Goal: Transaction & Acquisition: Book appointment/travel/reservation

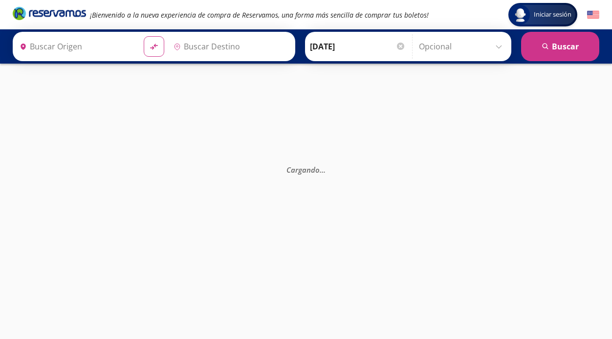
type input "[GEOGRAPHIC_DATA], [GEOGRAPHIC_DATA]"
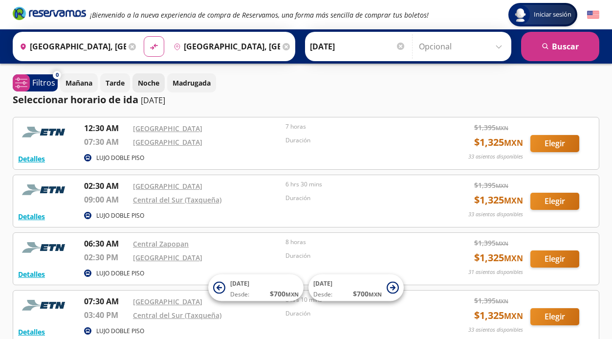
click at [152, 80] on p "Noche" at bounding box center [149, 83] width 22 height 10
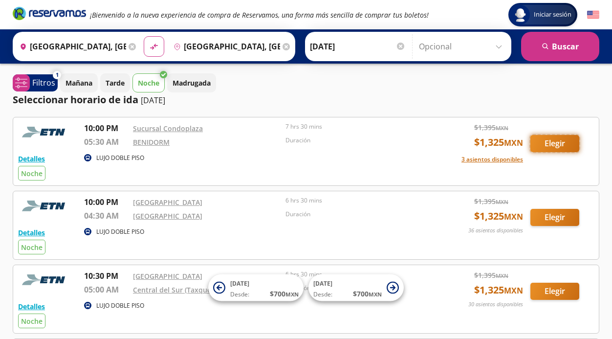
click at [555, 142] on button "Elegir" at bounding box center [555, 143] width 49 height 17
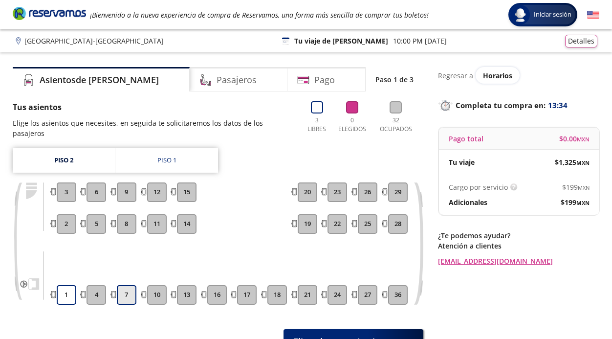
click at [127, 285] on button "7" at bounding box center [127, 295] width 20 height 20
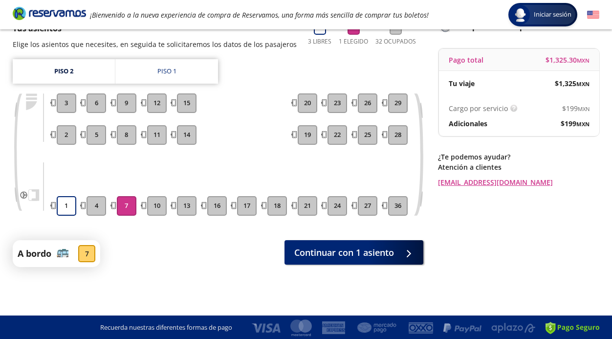
scroll to position [80, 0]
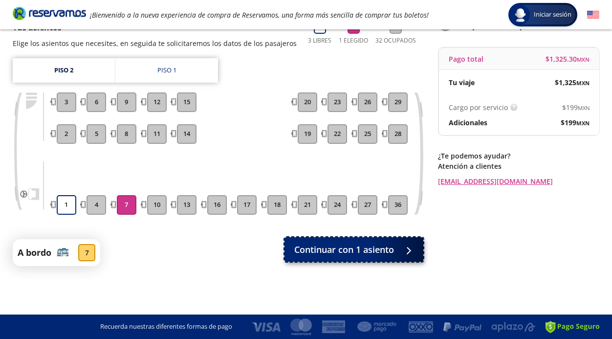
click at [353, 245] on span "Continuar con 1 asiento" at bounding box center [344, 249] width 100 height 13
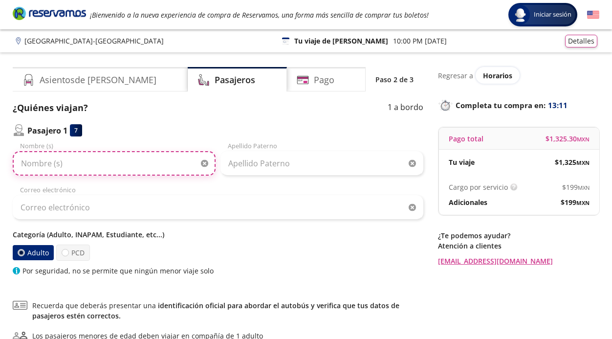
click at [133, 161] on input "Nombre (s)" at bounding box center [114, 163] width 203 height 24
type input "[PERSON_NAME]"
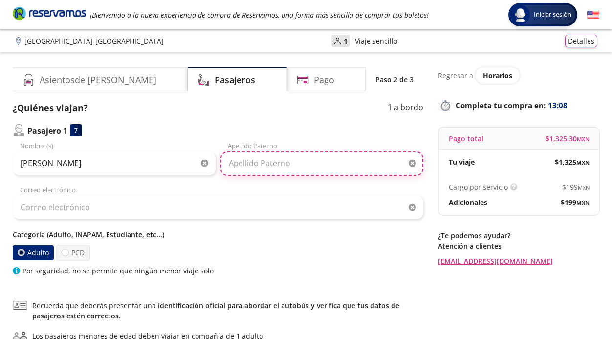
type input "[PERSON_NAME]"
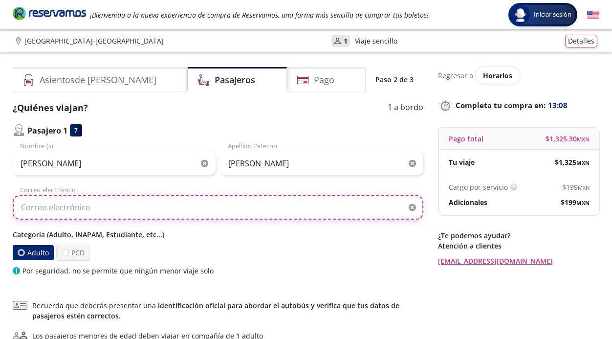
type input "[EMAIL_ADDRESS][DOMAIN_NAME]"
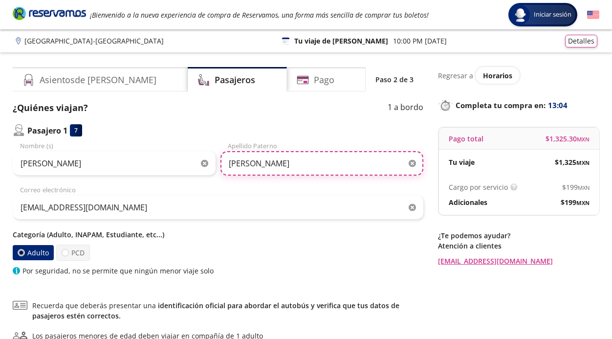
click at [309, 162] on input "[PERSON_NAME]" at bounding box center [322, 163] width 203 height 24
click at [233, 164] on input "[PERSON_NAME]" at bounding box center [322, 163] width 203 height 24
type input "[PERSON_NAME]"
click at [309, 163] on input "[PERSON_NAME]" at bounding box center [322, 163] width 203 height 24
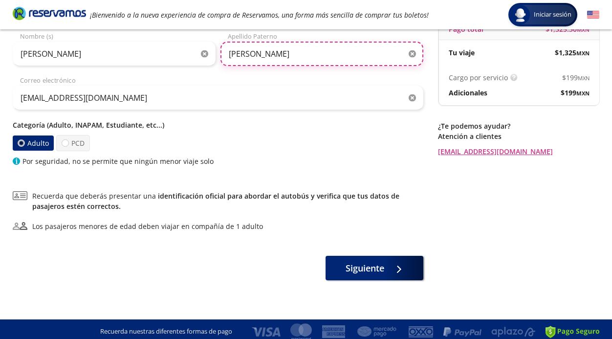
scroll to position [114, 0]
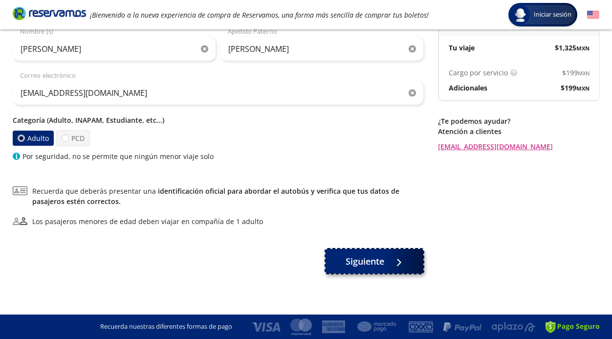
click at [364, 257] on span "Siguiente" at bounding box center [365, 261] width 39 height 13
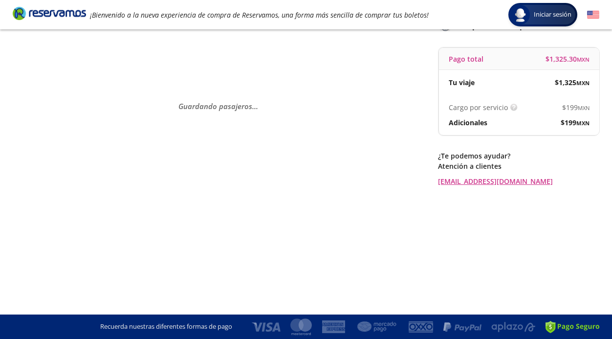
scroll to position [0, 0]
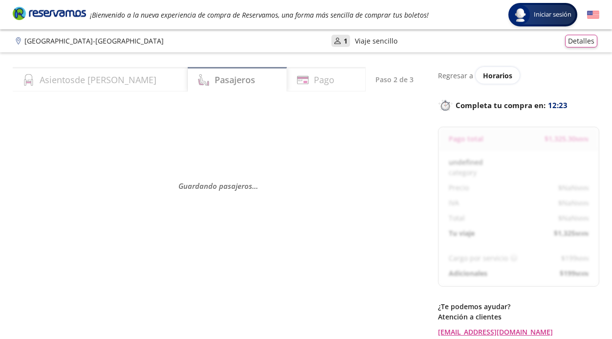
select select "MX"
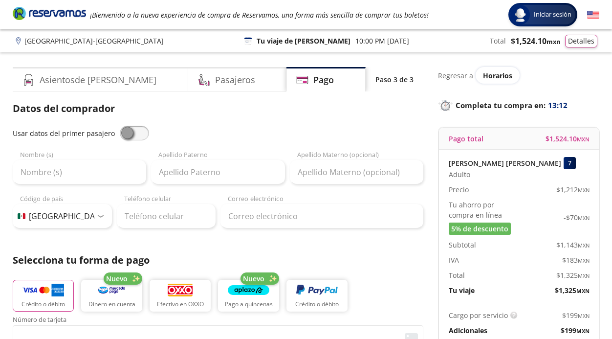
click at [138, 132] on span at bounding box center [134, 133] width 29 height 15
click at [120, 126] on input "checkbox" at bounding box center [120, 126] width 0 height 0
type input "[PERSON_NAME]"
type input "[EMAIL_ADDRESS][DOMAIN_NAME]"
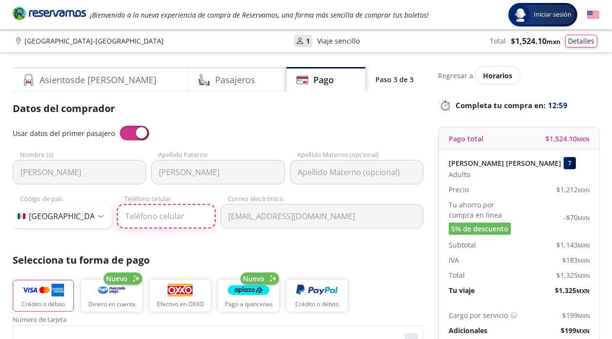
click at [145, 218] on input "Teléfono celular" at bounding box center [166, 216] width 99 height 24
type input "33 3129 1892"
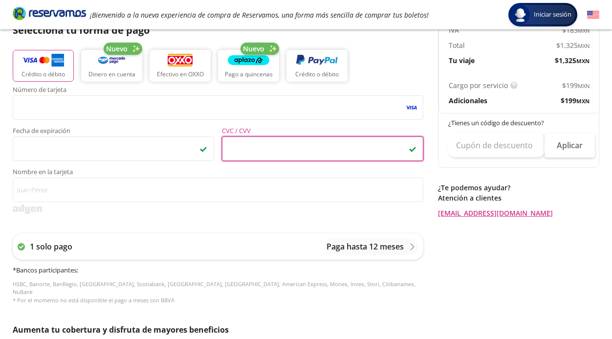
scroll to position [230, 0]
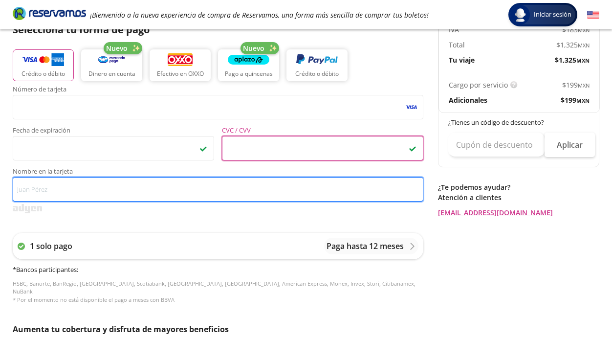
click at [98, 188] on input "Nombre en la tarjeta" at bounding box center [218, 189] width 411 height 24
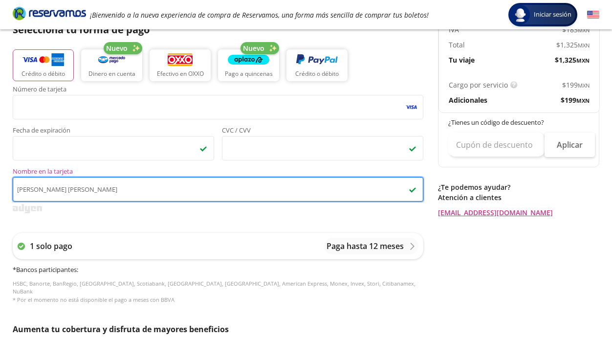
type input "[PERSON_NAME] [PERSON_NAME]"
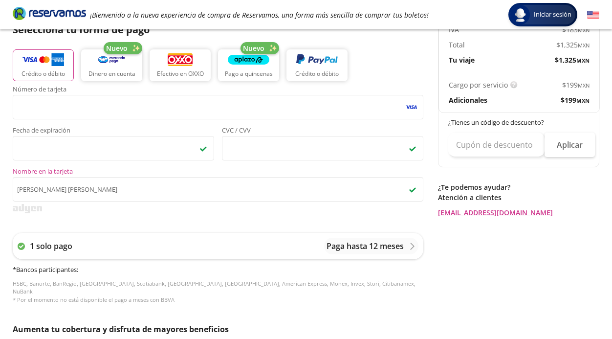
click at [133, 217] on div "Número de tarjeta <p>Your browser does not support iframes.</p> Fecha de expira…" at bounding box center [218, 199] width 411 height 227
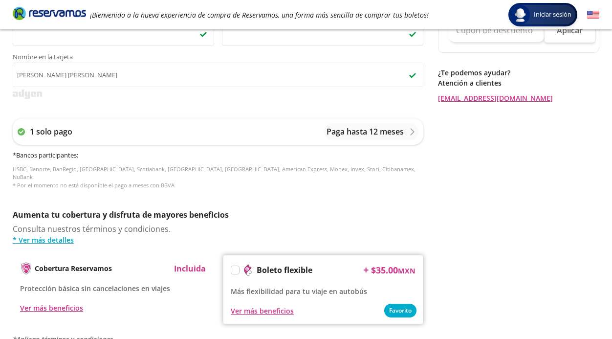
scroll to position [345, 0]
click at [381, 130] on p "Paga hasta 12 meses" at bounding box center [365, 131] width 77 height 12
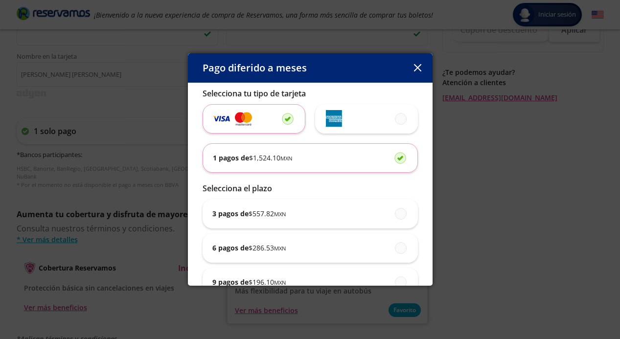
click at [321, 156] on div "1 pagos de $ 1,524.10 MXN" at bounding box center [310, 158] width 195 height 28
click at [394, 156] on input "1 pagos de $ 1,524.10 MXN" at bounding box center [397, 158] width 6 height 6
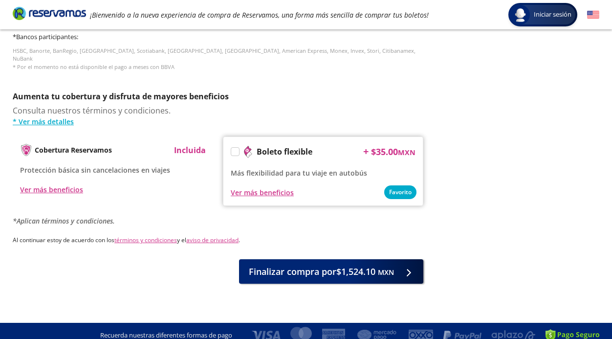
scroll to position [464, 0]
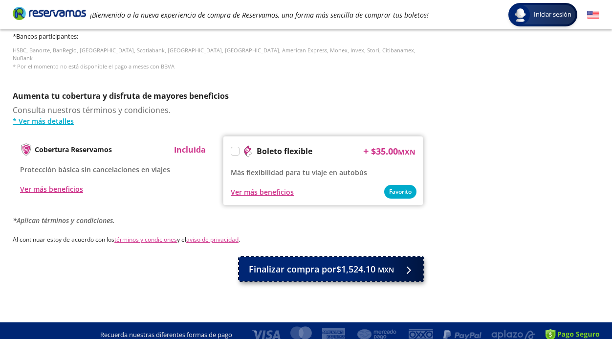
click at [305, 263] on span "Finalizar compra por $1,524.10 MXN" at bounding box center [321, 269] width 145 height 13
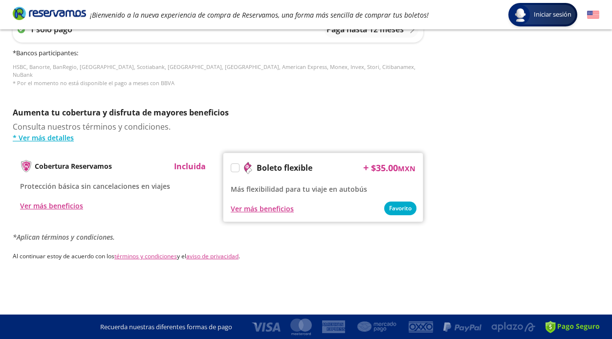
scroll to position [0, 0]
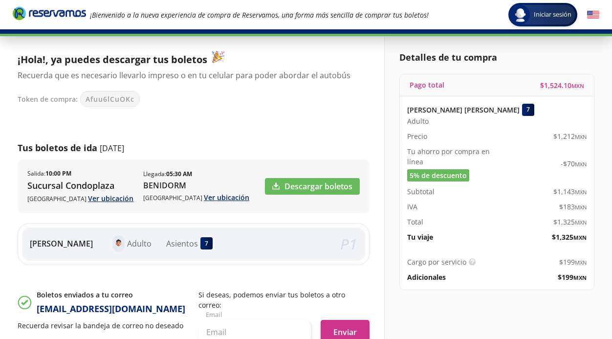
scroll to position [49, 0]
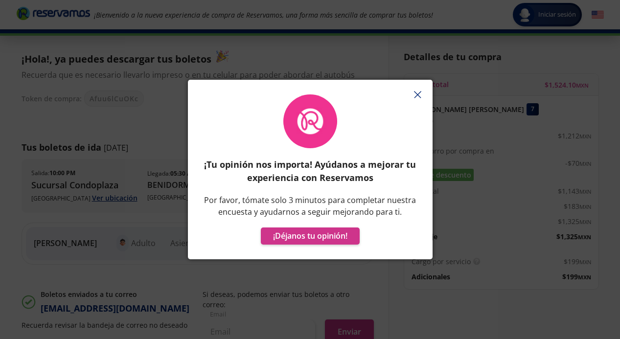
click at [415, 93] on icon "button" at bounding box center [417, 94] width 7 height 7
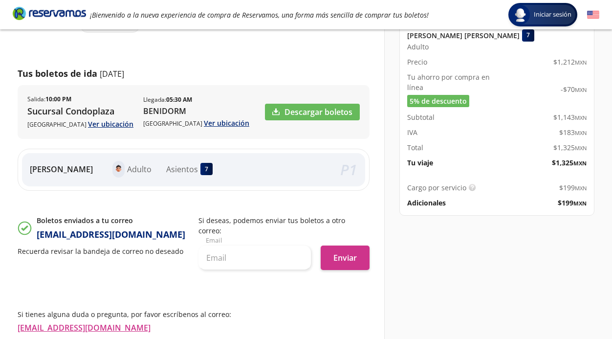
scroll to position [127, 0]
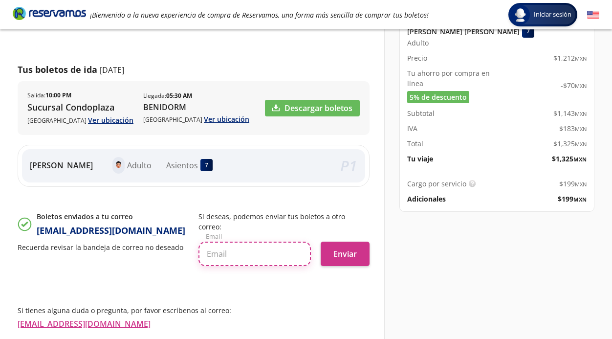
click at [253, 242] on input "text" at bounding box center [255, 254] width 113 height 24
type input "[EMAIL_ADDRESS][DOMAIN_NAME]"
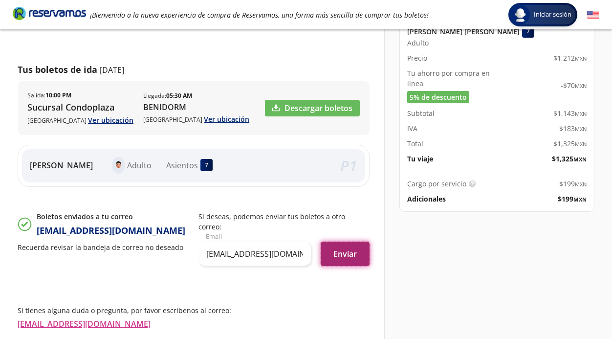
click at [347, 242] on button "Enviar" at bounding box center [345, 254] width 49 height 24
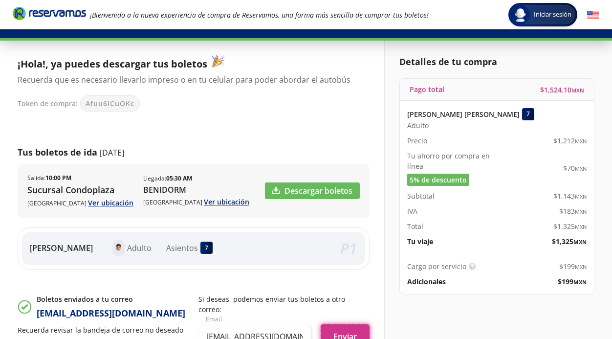
scroll to position [42, 0]
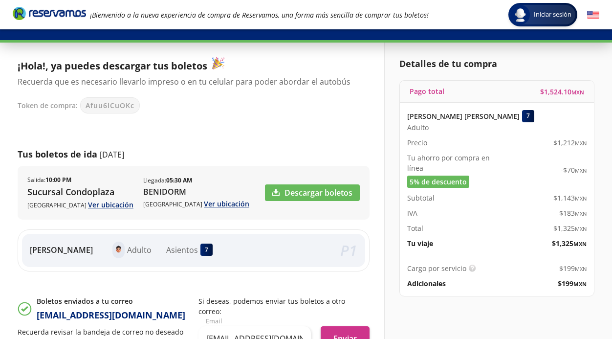
click at [331, 286] on div "¡Hola!, ya puedes descargar tus boletos Recuerda que es necesario llevarlo impr…" at bounding box center [194, 216] width 352 height 318
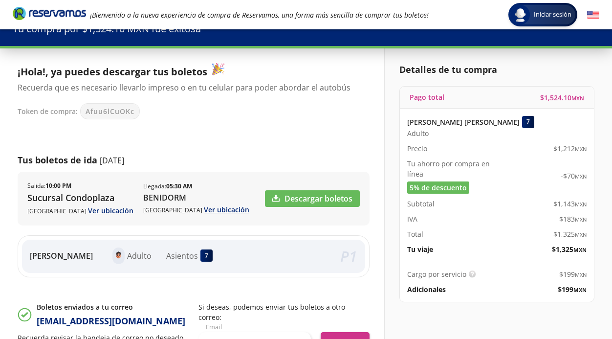
scroll to position [43, 0]
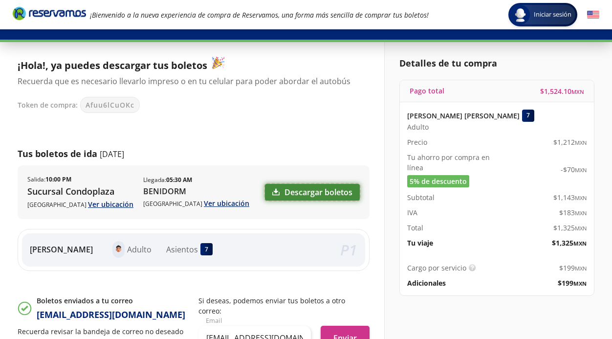
click at [319, 190] on link "Descargar boletos" at bounding box center [312, 192] width 95 height 17
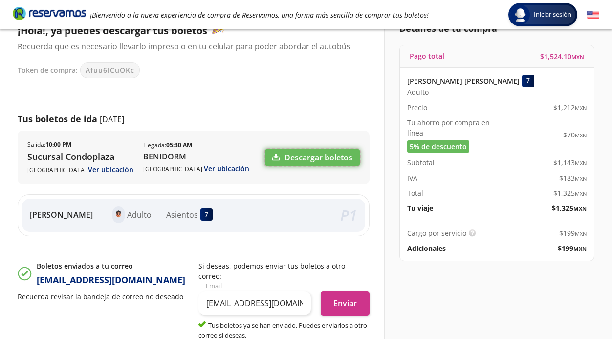
scroll to position [205, 0]
